Goal: Information Seeking & Learning: Understand process/instructions

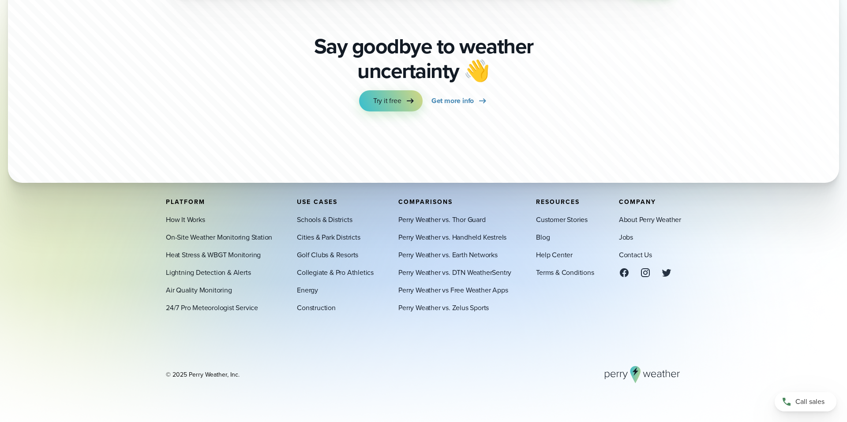
scroll to position [3117, 0]
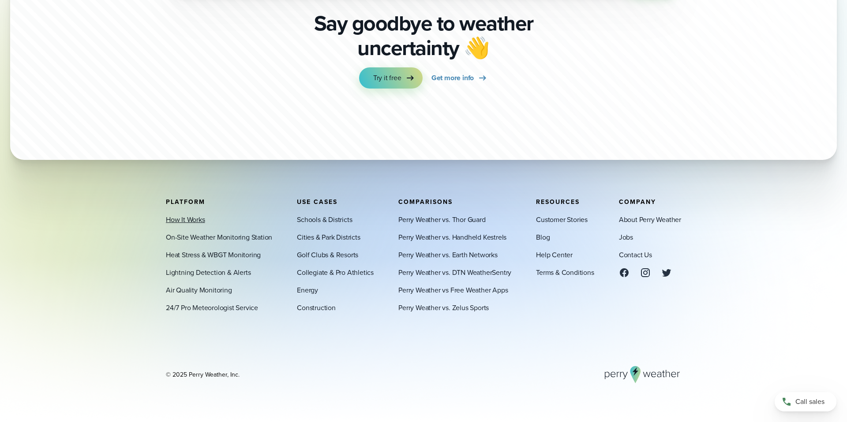
click at [193, 222] on link "How It Works" at bounding box center [185, 219] width 39 height 11
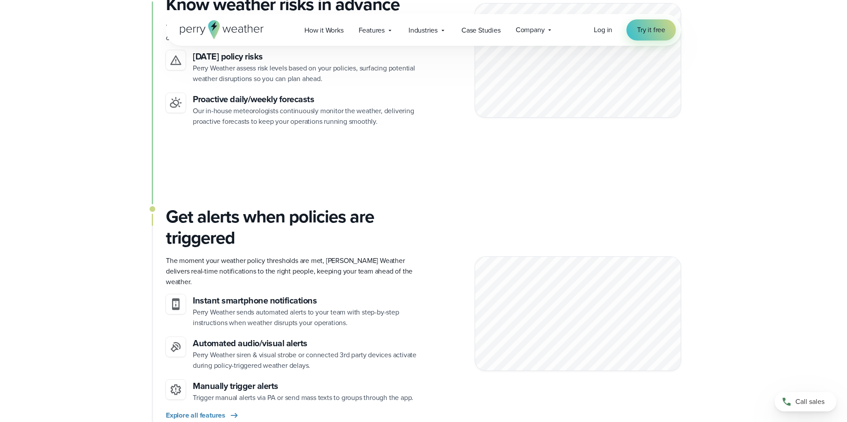
scroll to position [769, 0]
click at [436, 30] on span "Industries" at bounding box center [422, 30] width 29 height 11
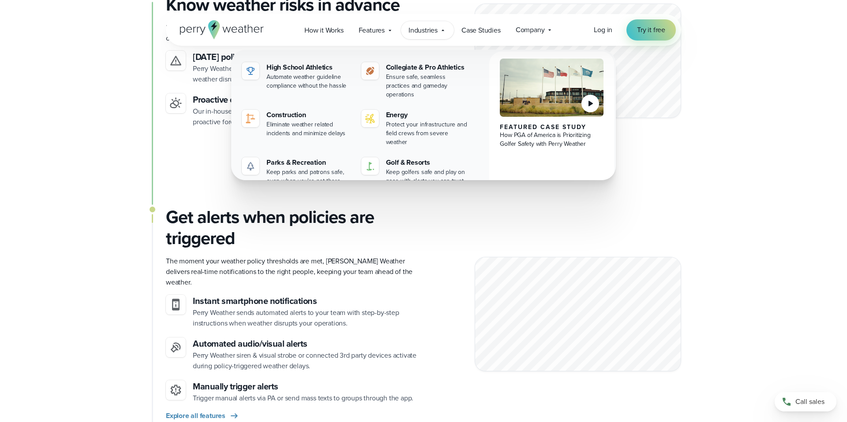
click at [743, 183] on div "On-site stations capture real-time conditions Unlike weather apps that rely on …" at bounding box center [423, 133] width 847 height 1282
